Goal: Information Seeking & Learning: Learn about a topic

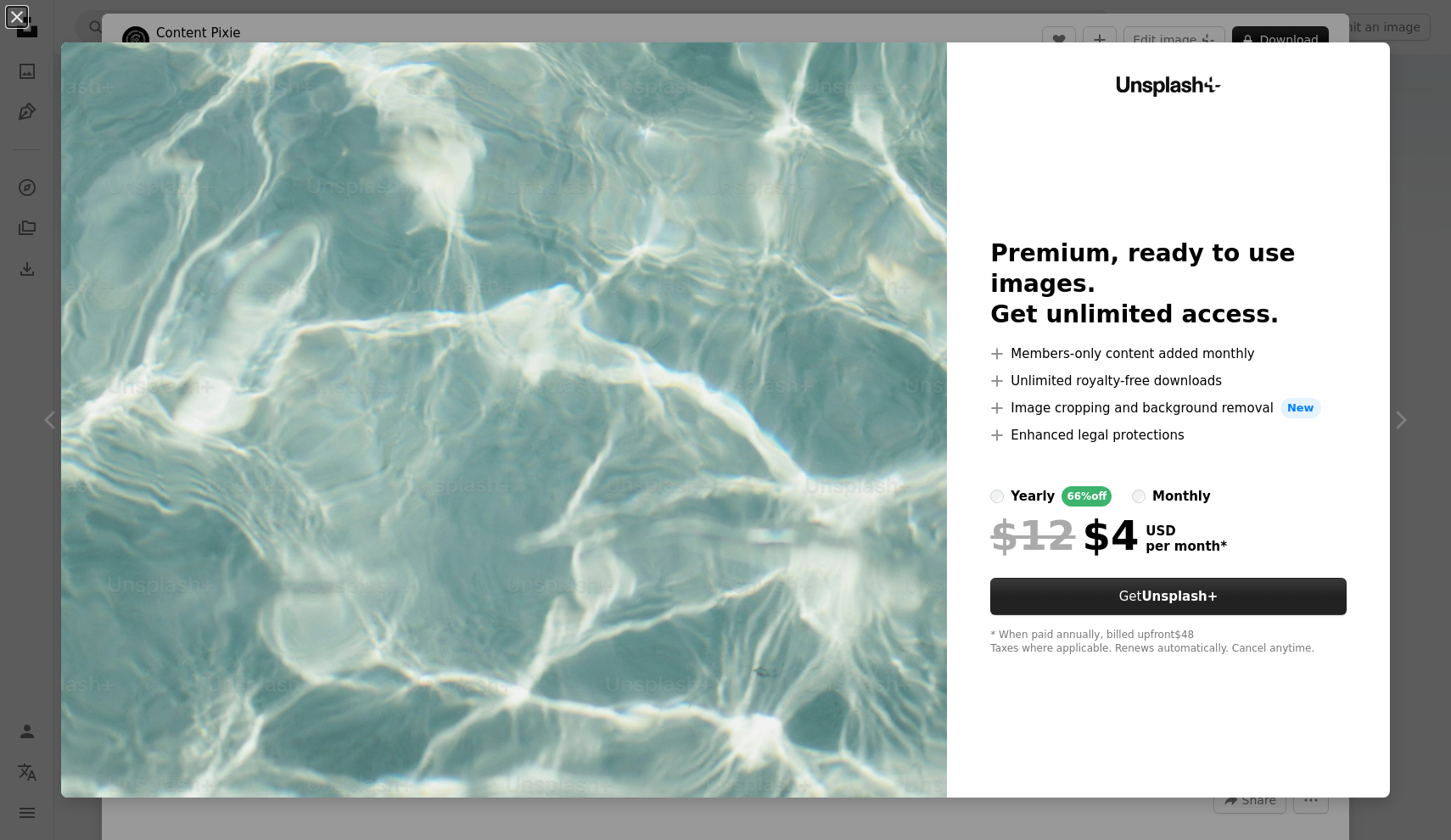
scroll to position [766, 0]
click at [1403, 167] on div "An X shape Unsplash+ Premium, ready to use images. Get unlimited access. A plus…" at bounding box center [726, 420] width 1451 height 840
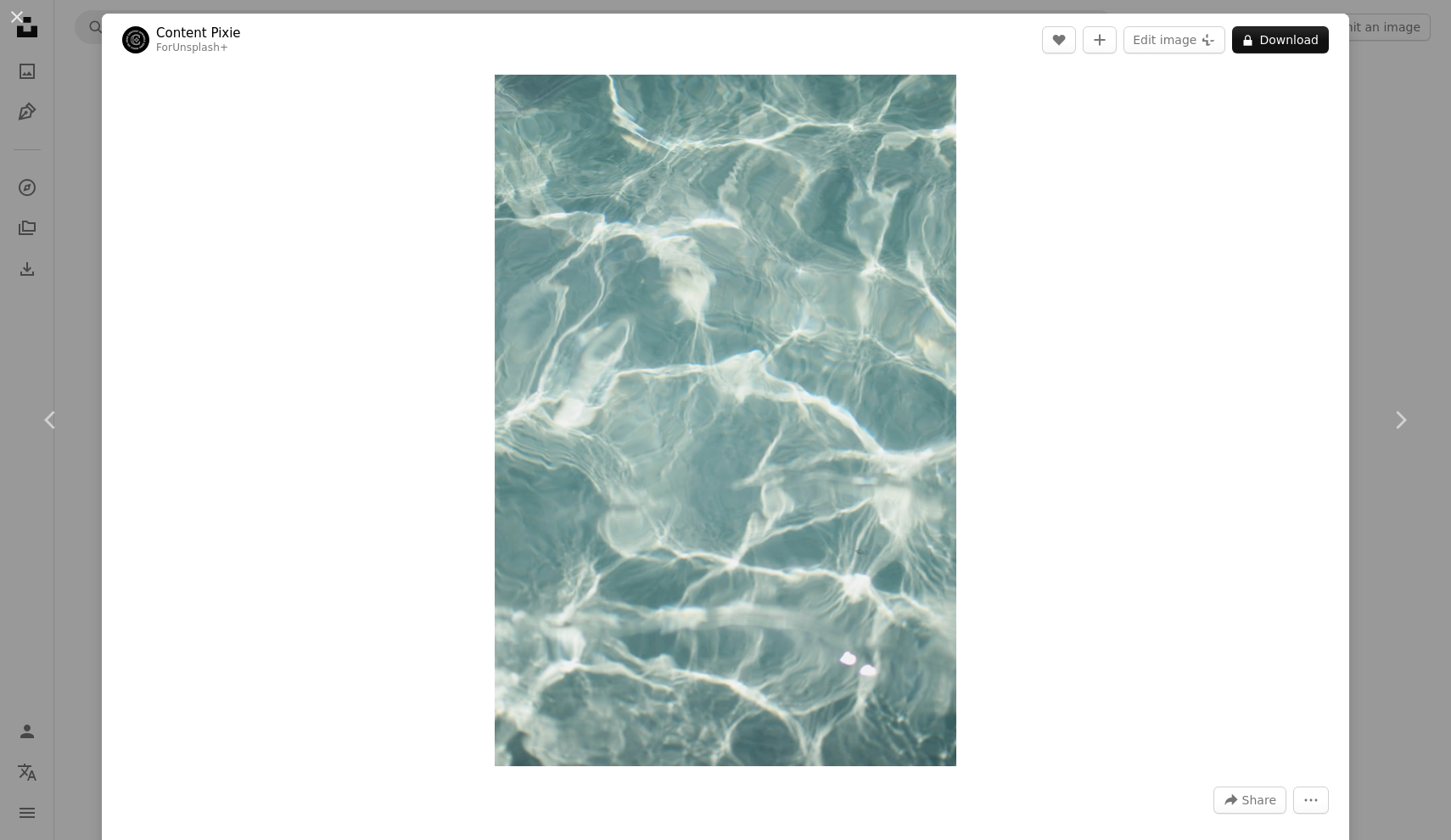
click at [1381, 132] on div "An X shape Chevron left Chevron right Content Pixie For Unsplash+ A heart A plu…" at bounding box center [726, 420] width 1451 height 840
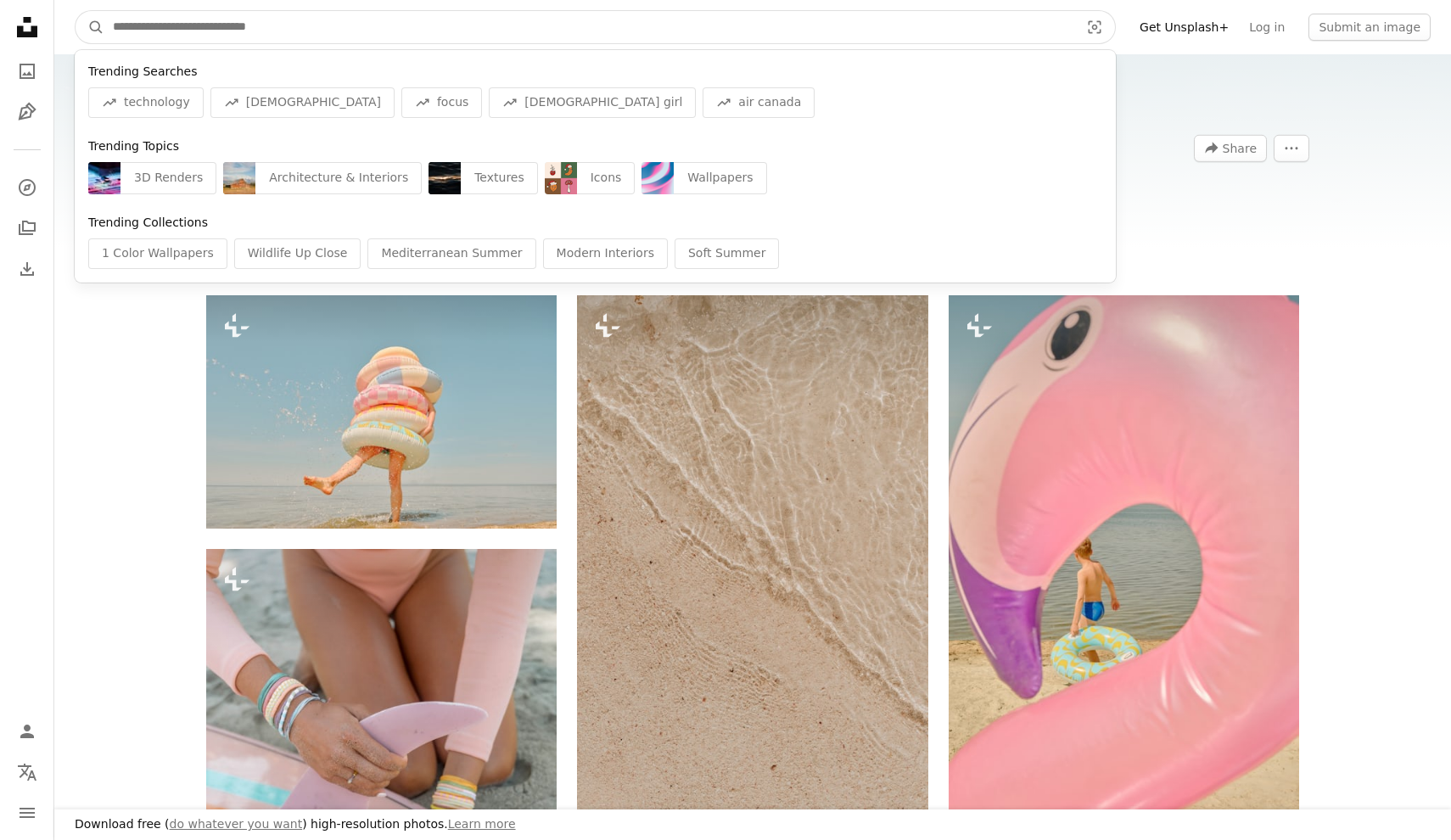
click at [280, 41] on input "Find visuals sitewide" at bounding box center [589, 27] width 970 height 32
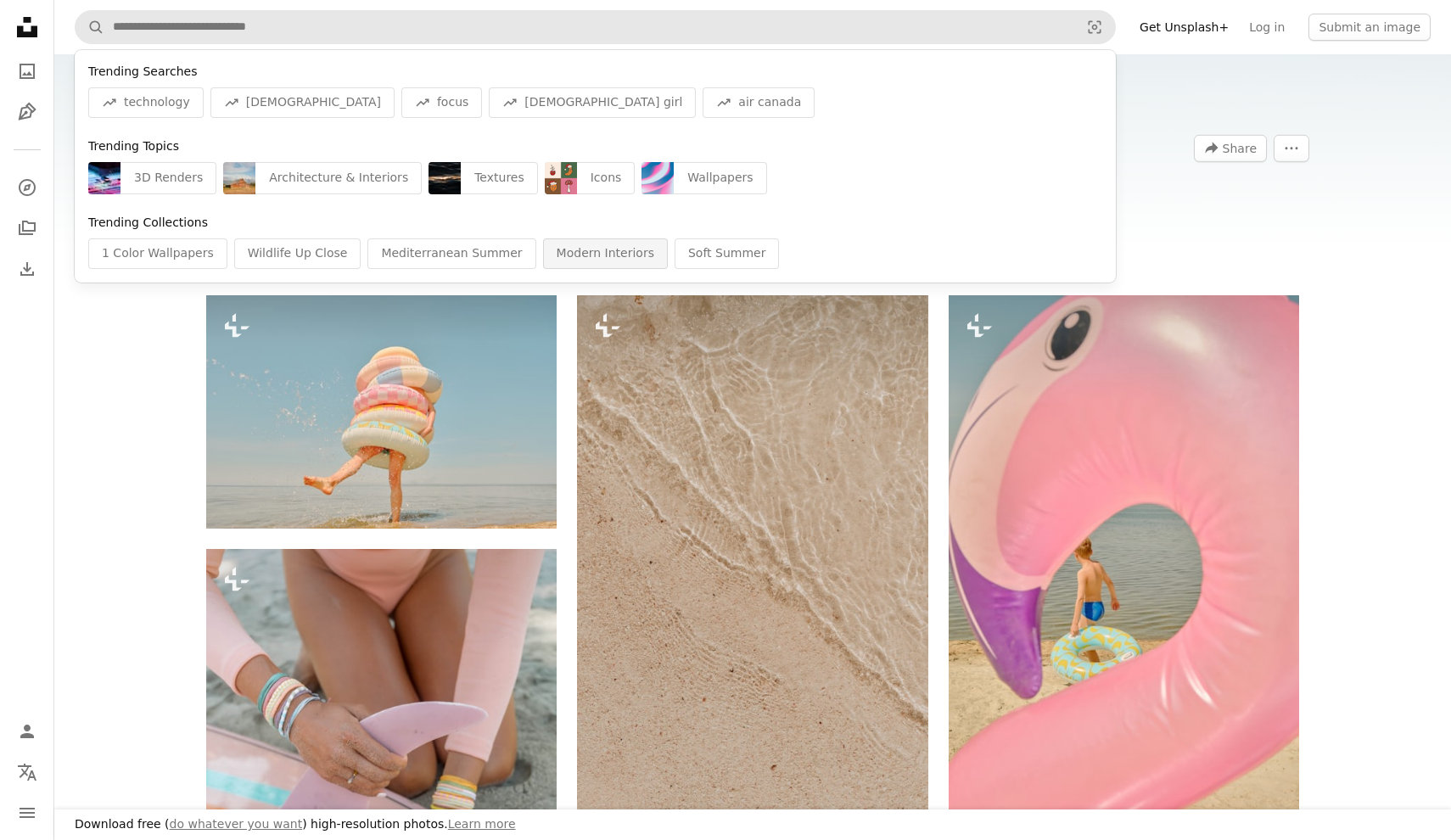
click at [543, 257] on div "Modern Interiors" at bounding box center [606, 253] width 125 height 30
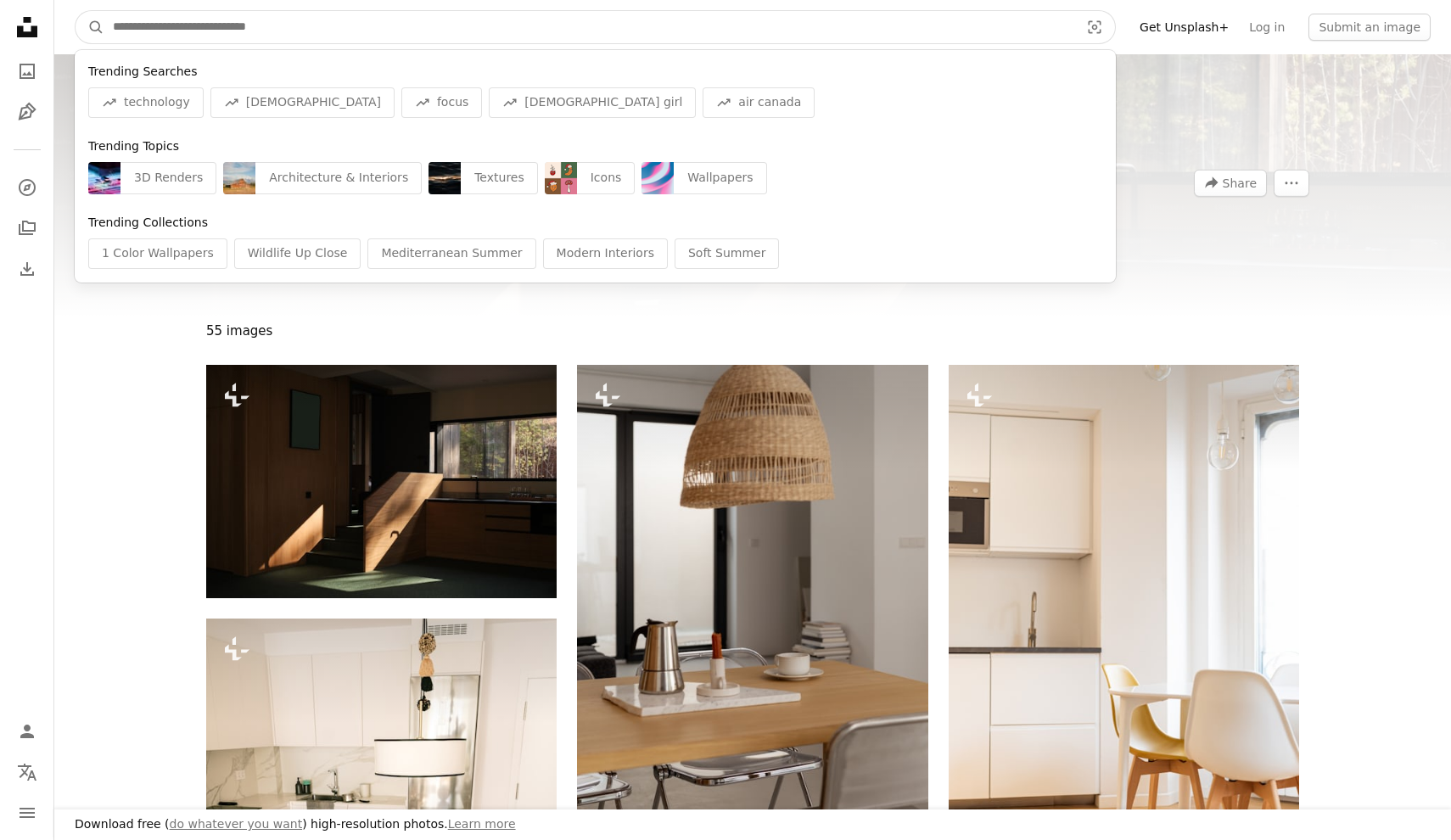
click at [355, 29] on input "Find visuals sitewide" at bounding box center [589, 27] width 970 height 32
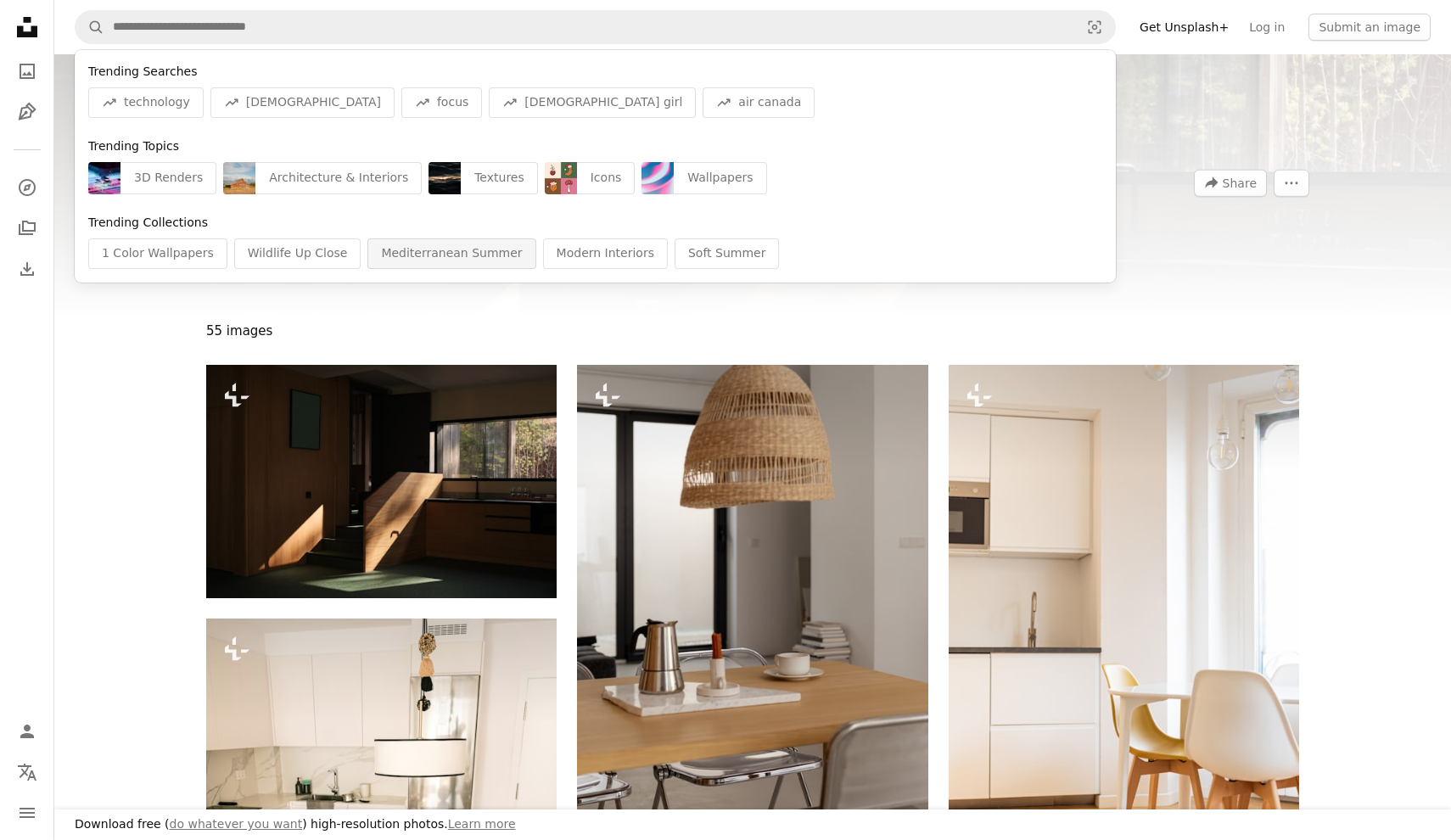
click at [403, 250] on div "Mediterranean Summer" at bounding box center [451, 253] width 168 height 30
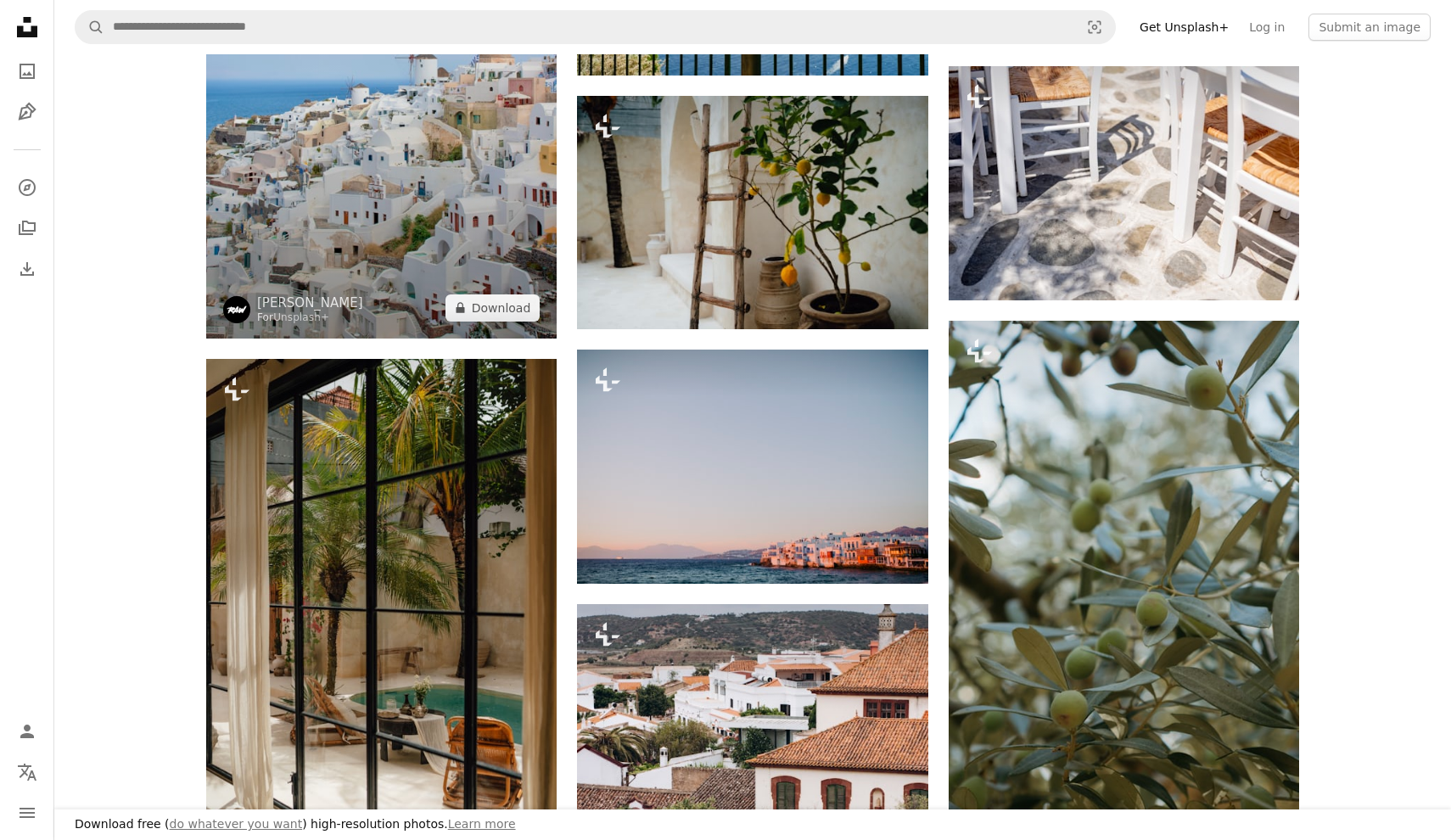
scroll to position [220, 0]
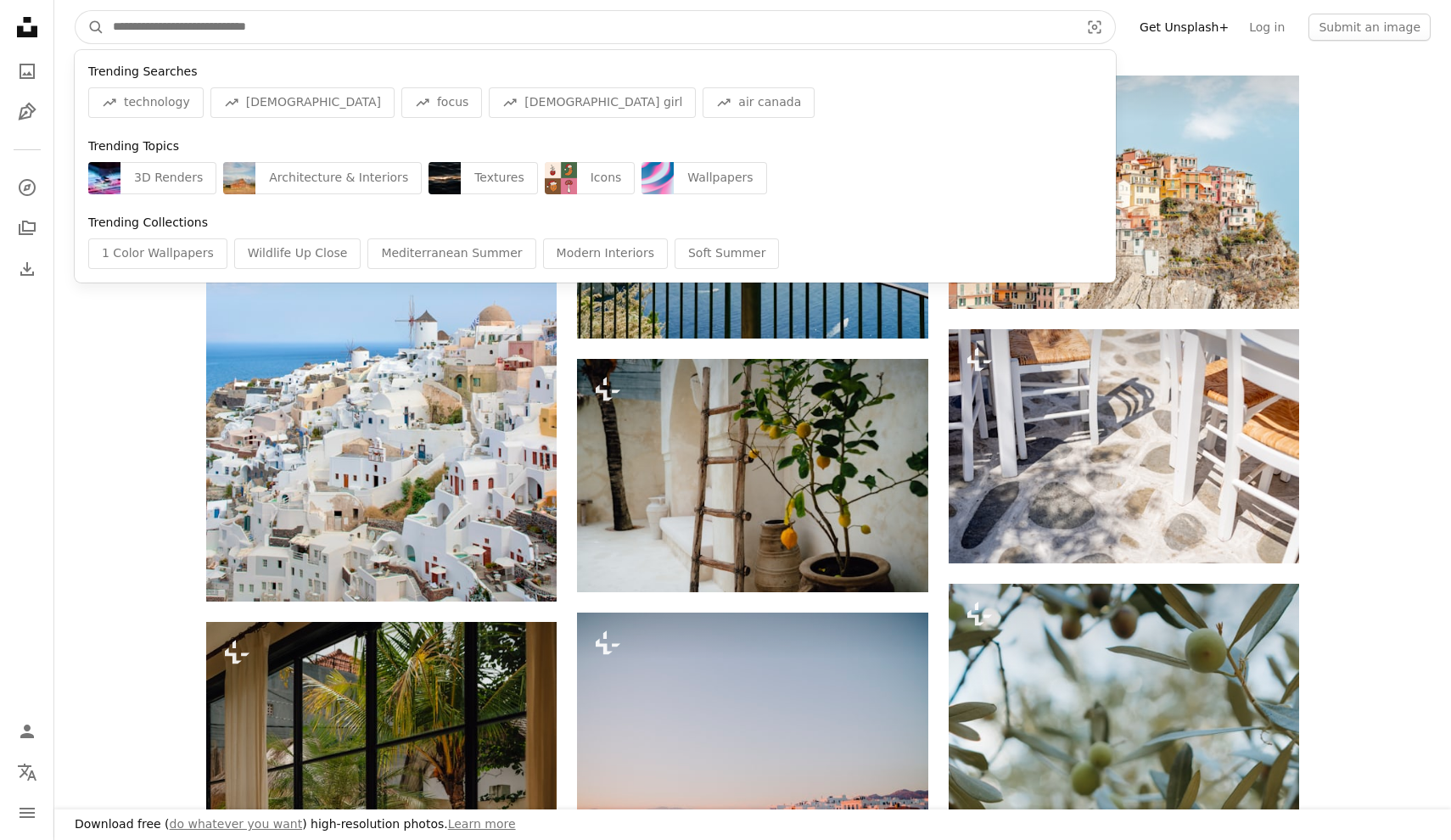
click at [361, 33] on input "Find visuals sitewide" at bounding box center [589, 27] width 970 height 32
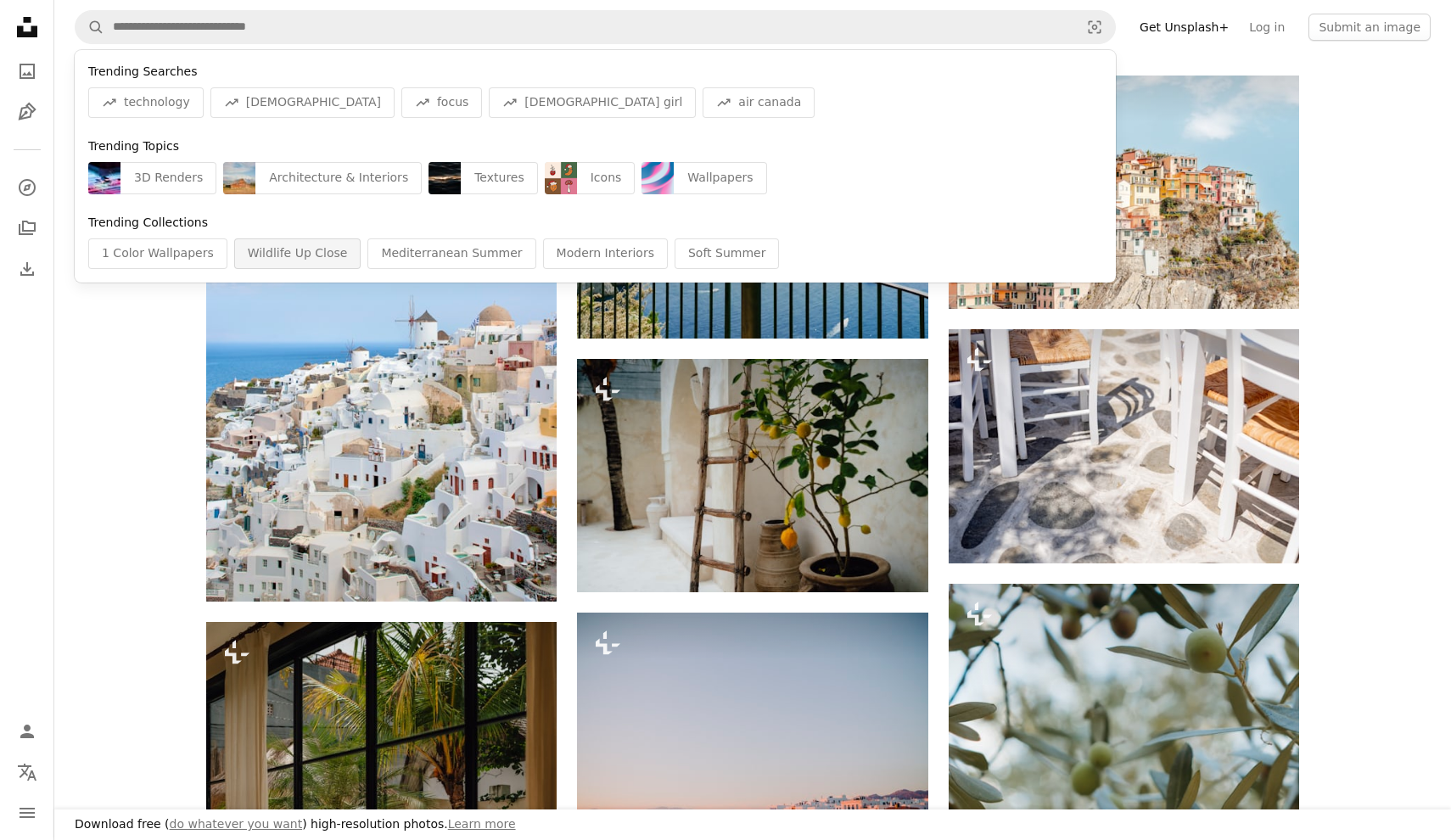
click at [298, 244] on div "Wildlife Up Close" at bounding box center [298, 253] width 128 height 30
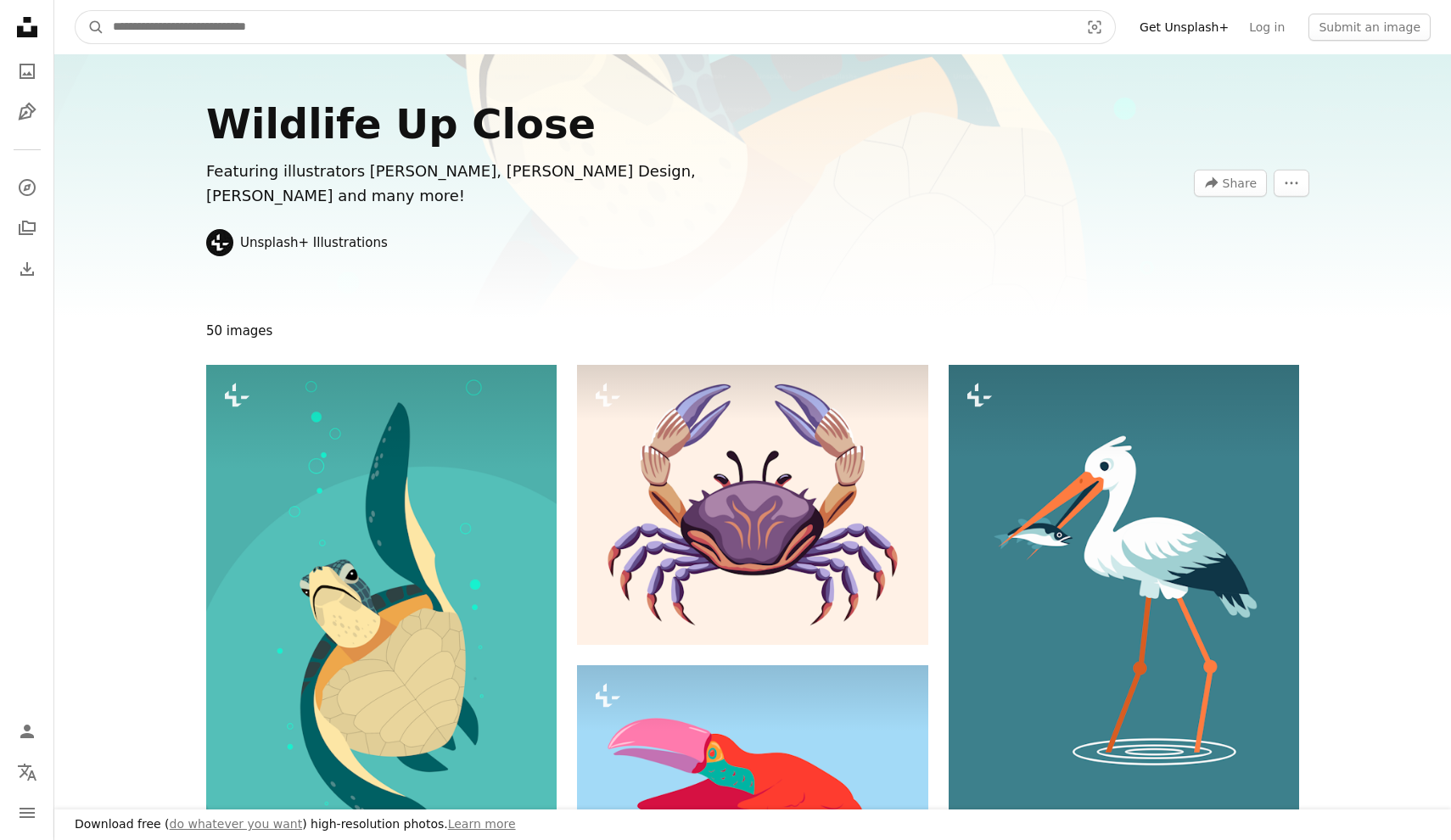
click at [535, 32] on input "Find visuals sitewide" at bounding box center [589, 27] width 970 height 32
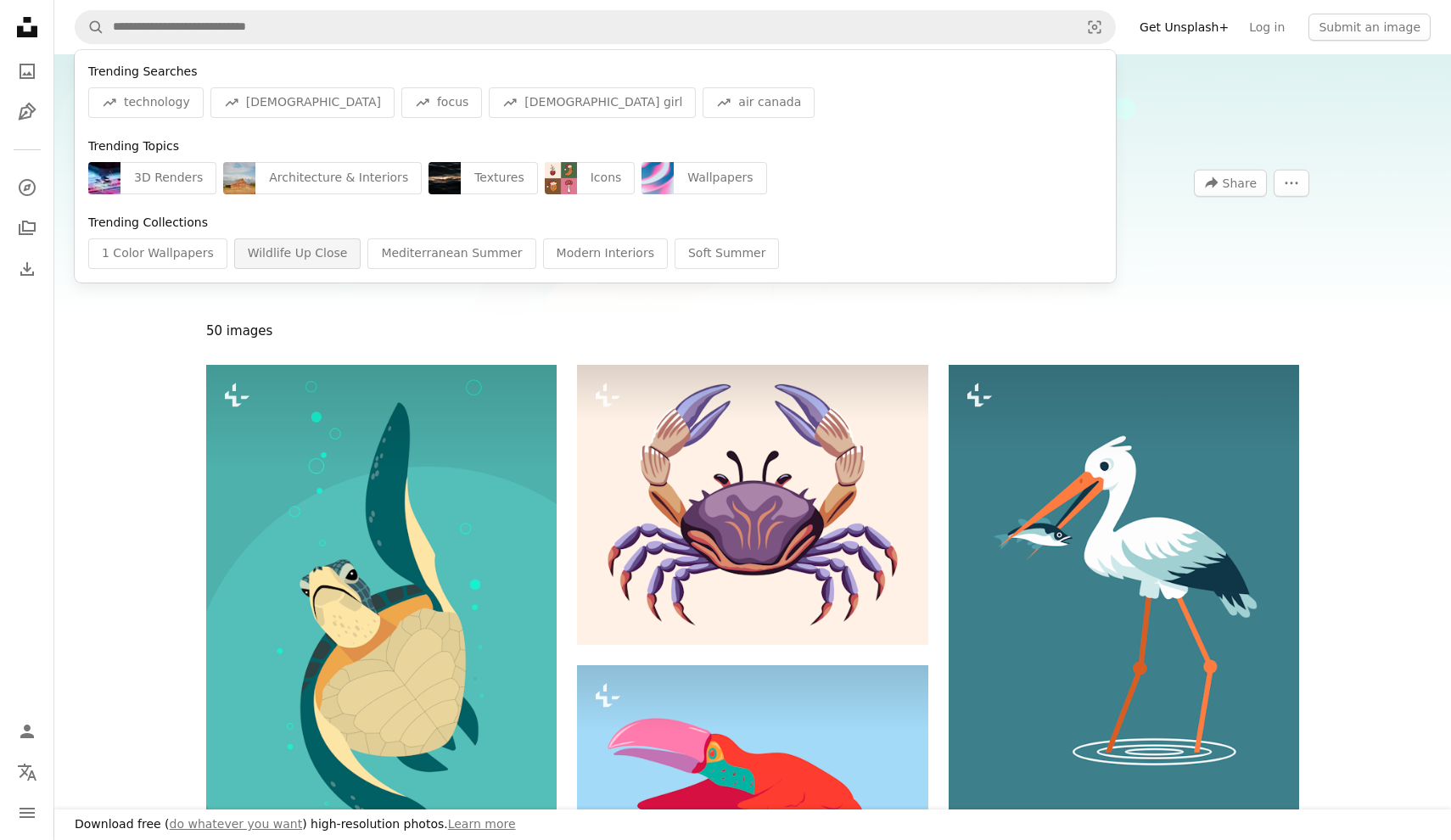
click at [286, 255] on div "Wildlife Up Close" at bounding box center [298, 253] width 128 height 30
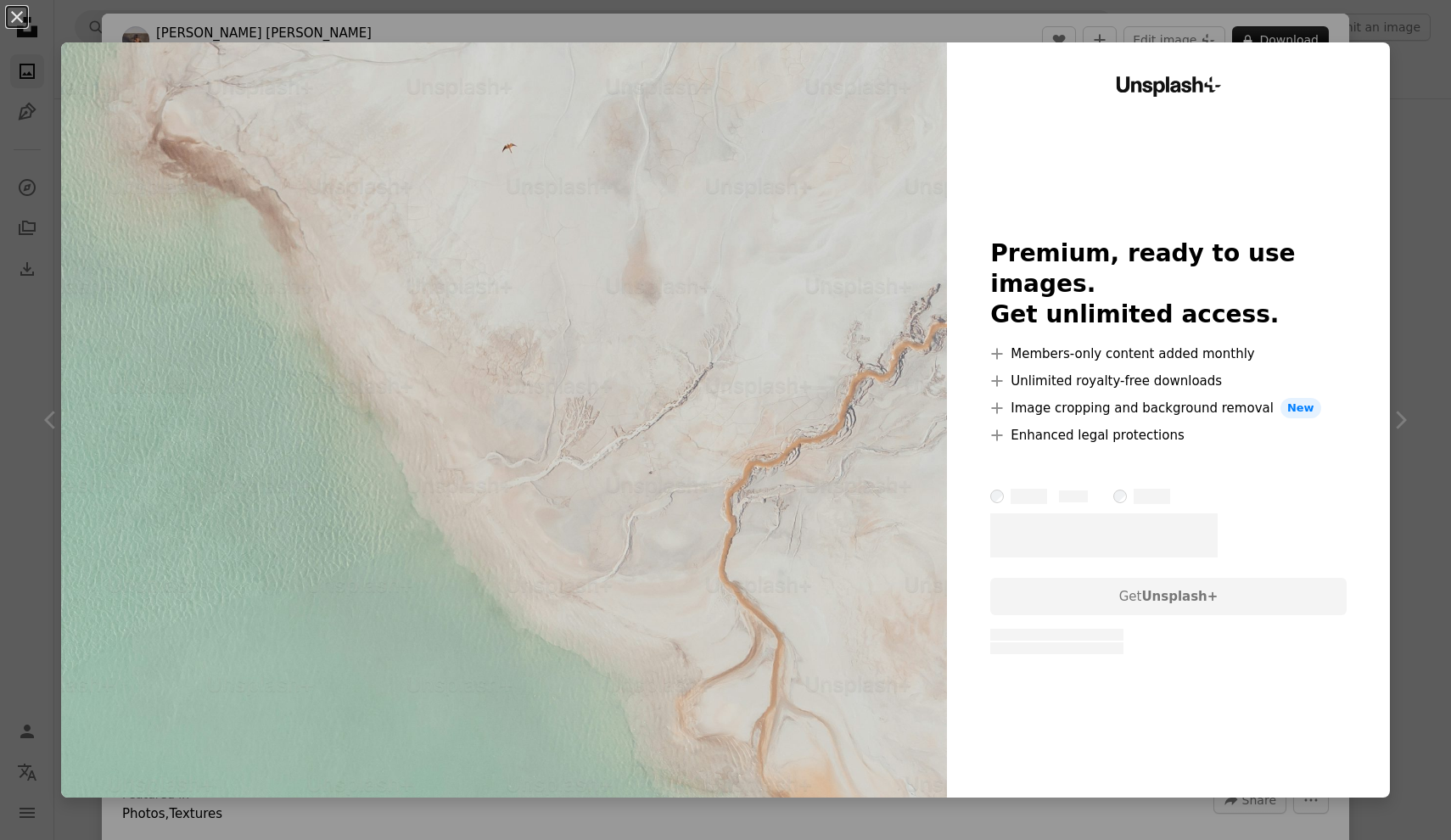
scroll to position [5805, 0]
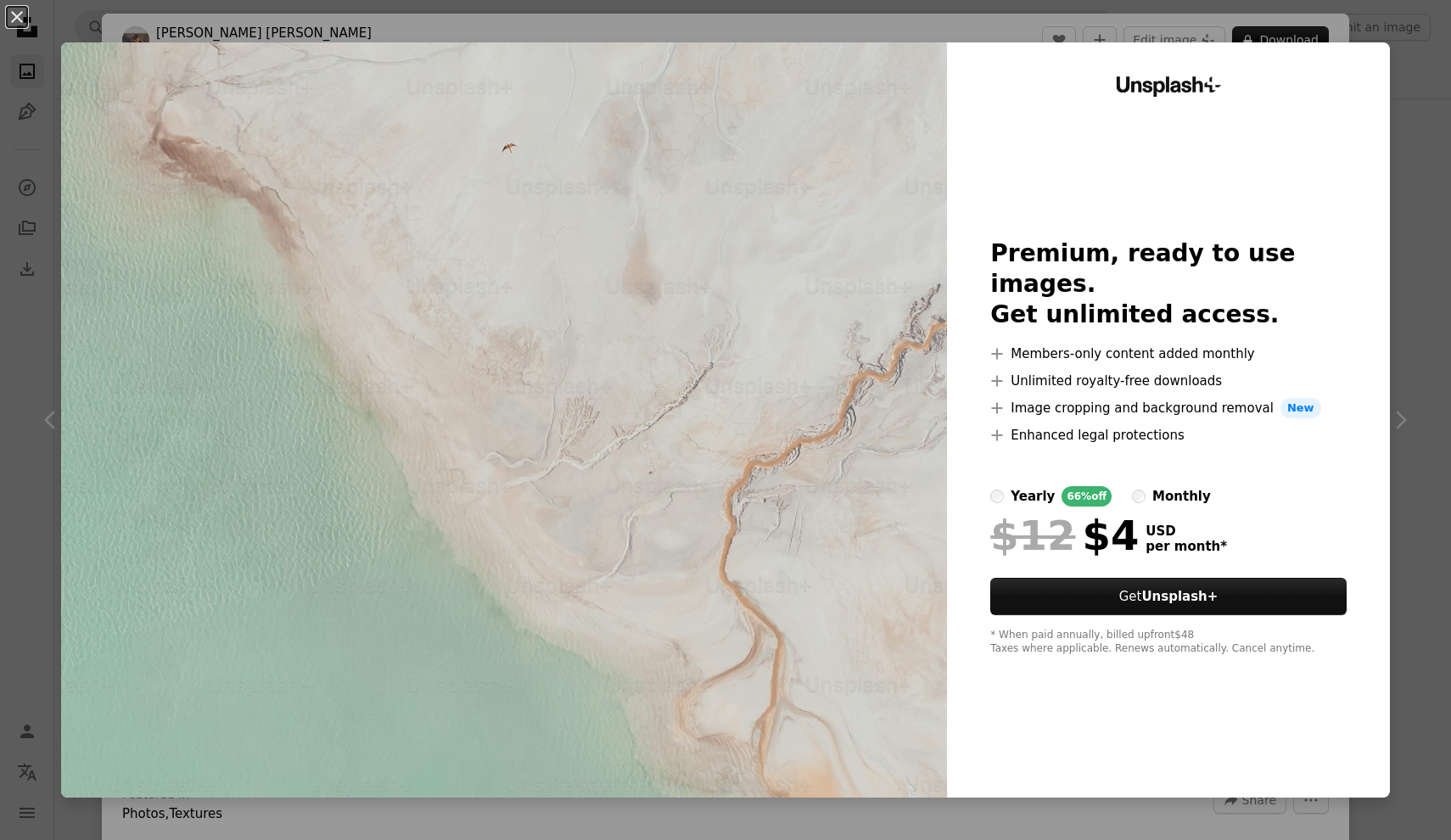
click at [1408, 279] on div "An X shape Unsplash+ Premium, ready to use images. Get unlimited access. A plus…" at bounding box center [726, 420] width 1451 height 840
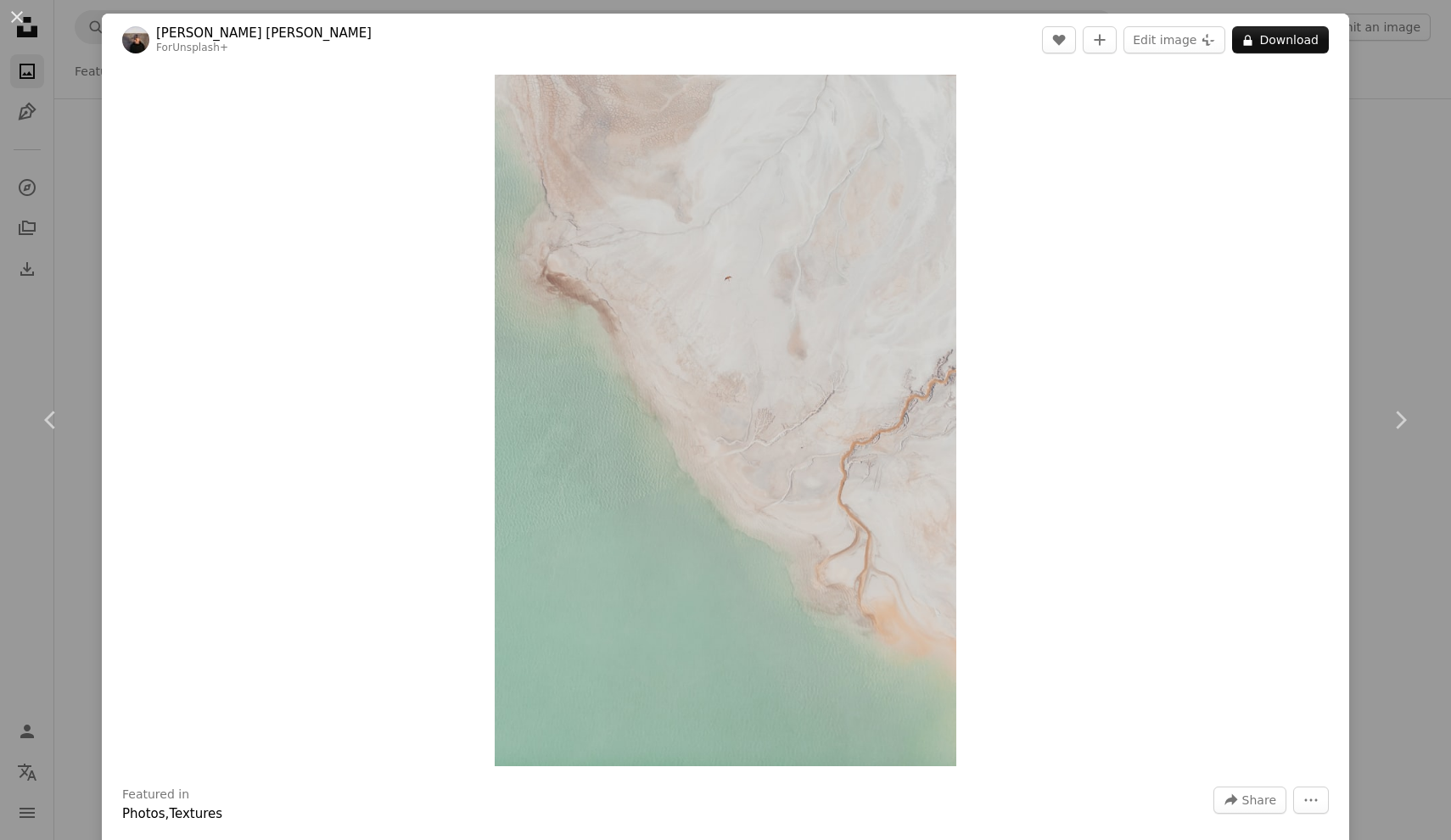
click at [1375, 279] on div "An X shape Chevron left Chevron right [PERSON_NAME] [PERSON_NAME] For Unsplash+…" at bounding box center [726, 420] width 1451 height 840
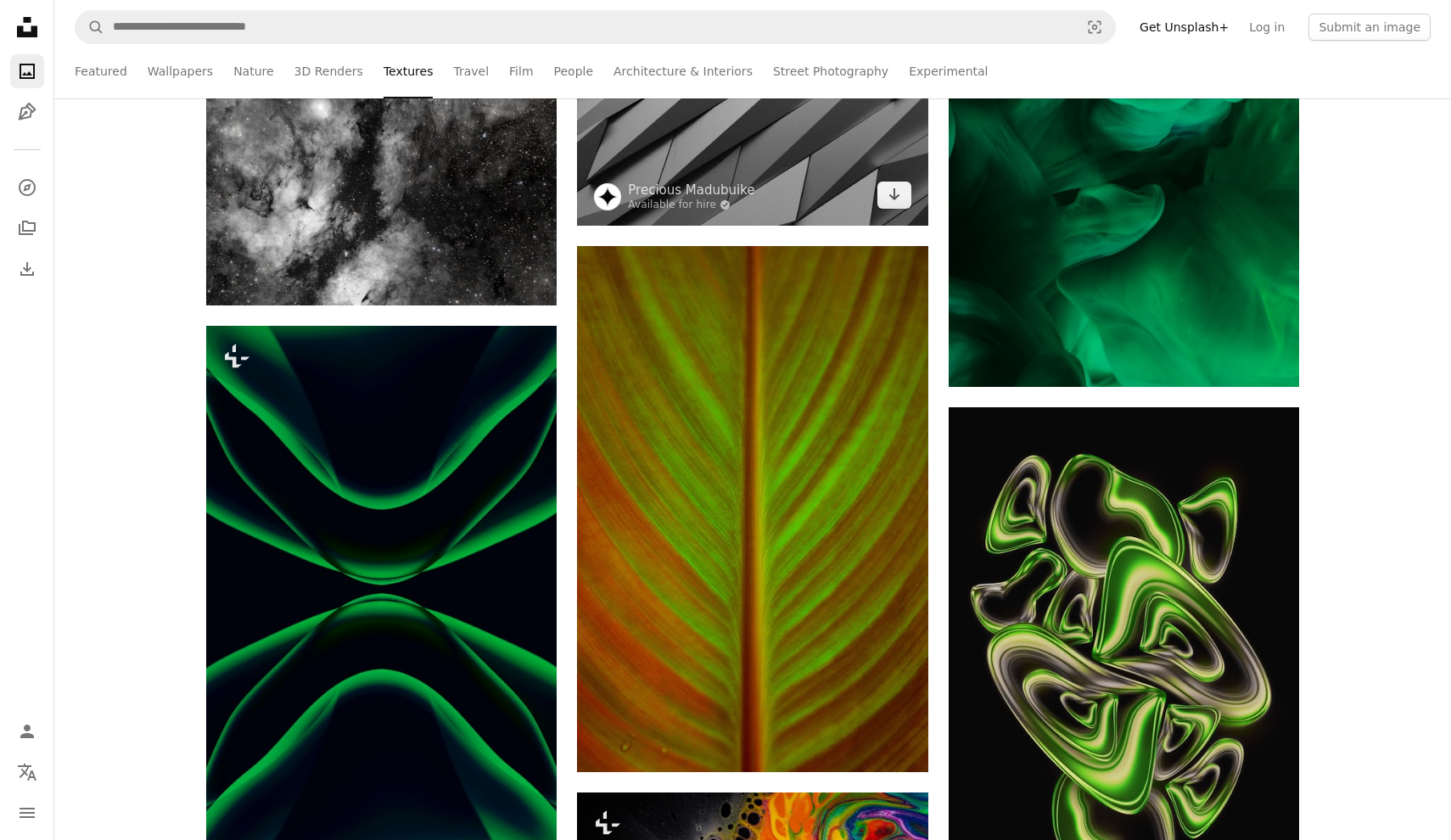
scroll to position [1521, 0]
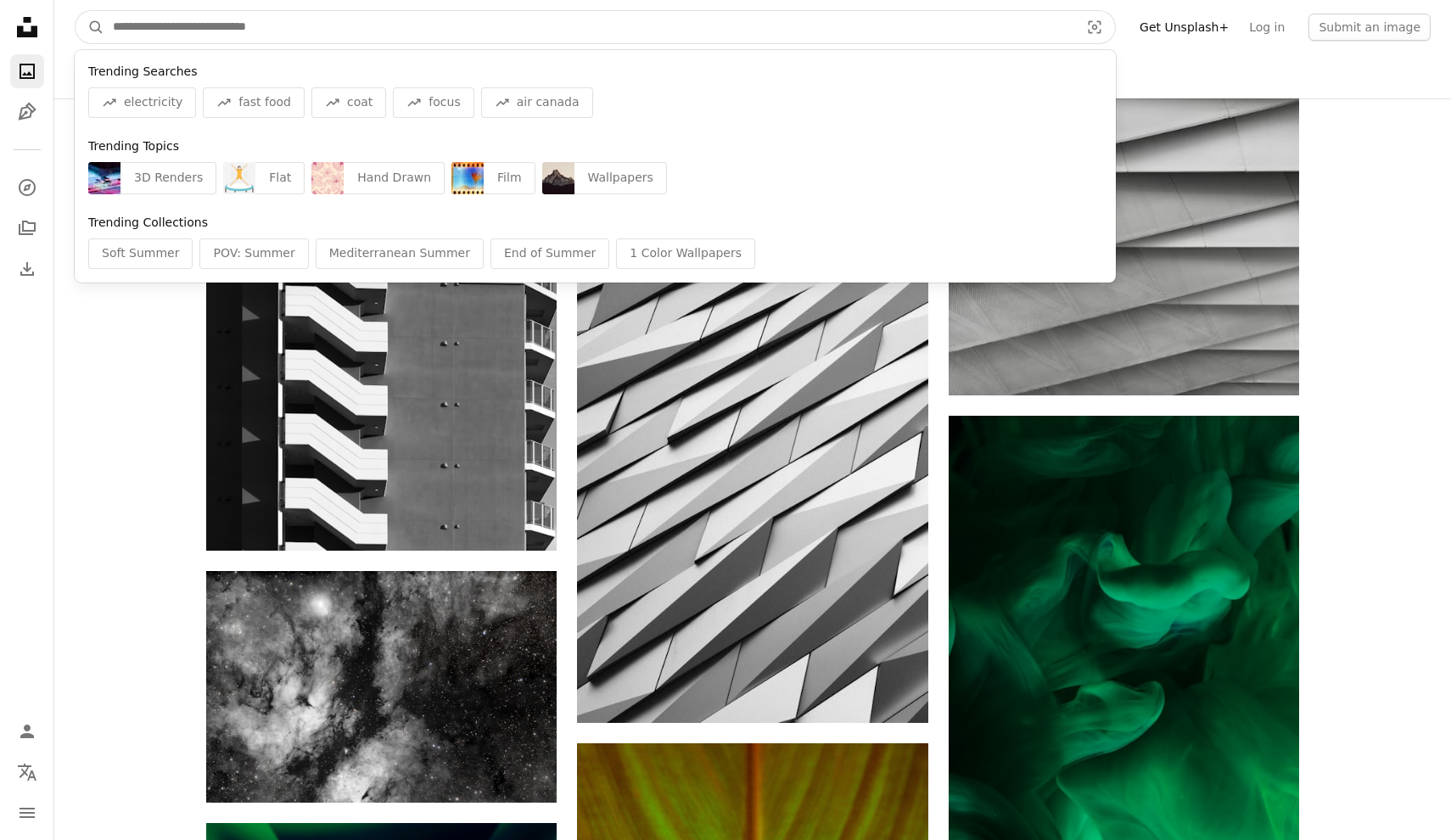
click at [236, 30] on input "Find visuals sitewide" at bounding box center [589, 27] width 970 height 32
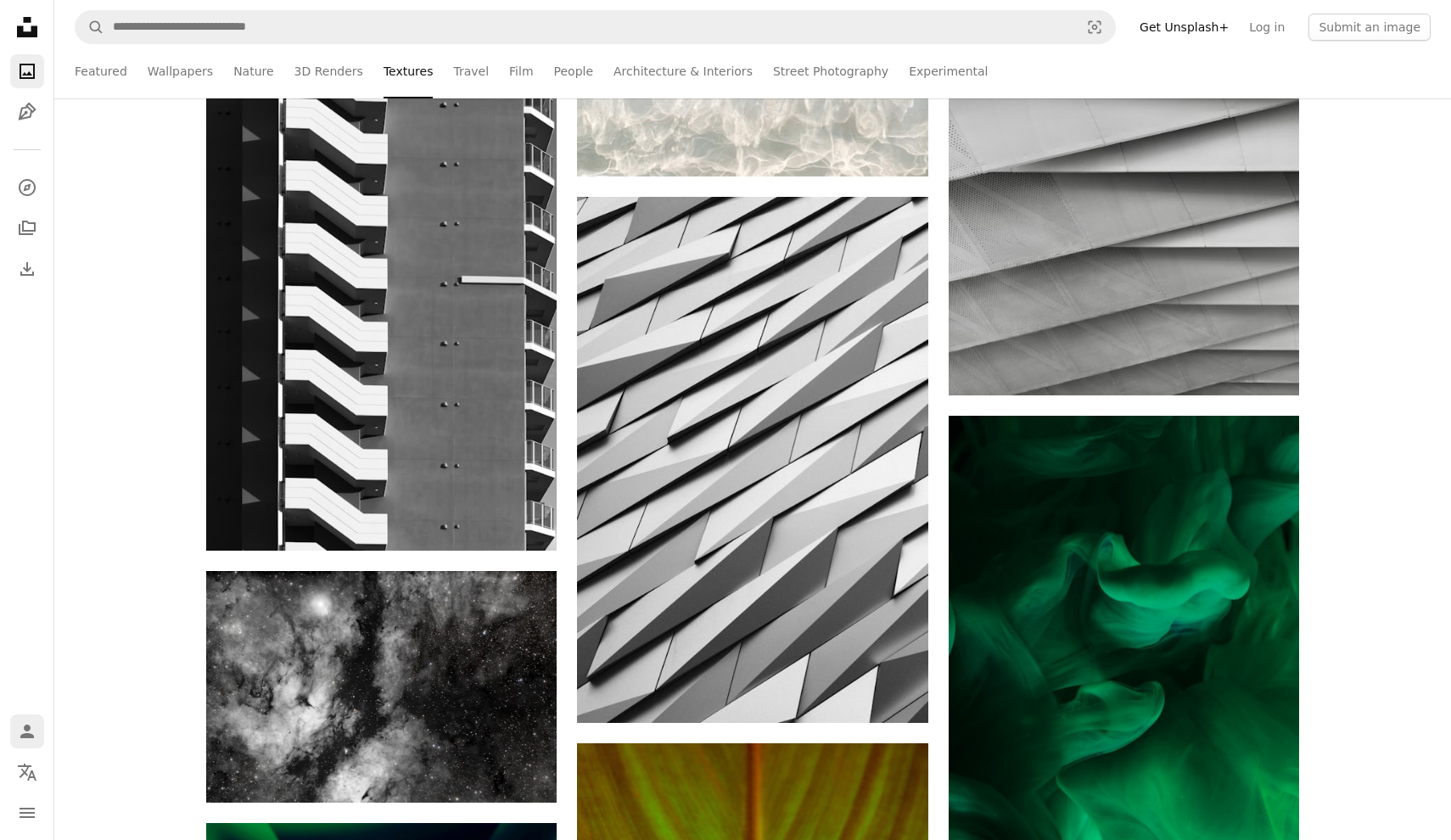
click at [22, 746] on link "Person" at bounding box center [27, 730] width 34 height 34
